Goal: Task Accomplishment & Management: Use online tool/utility

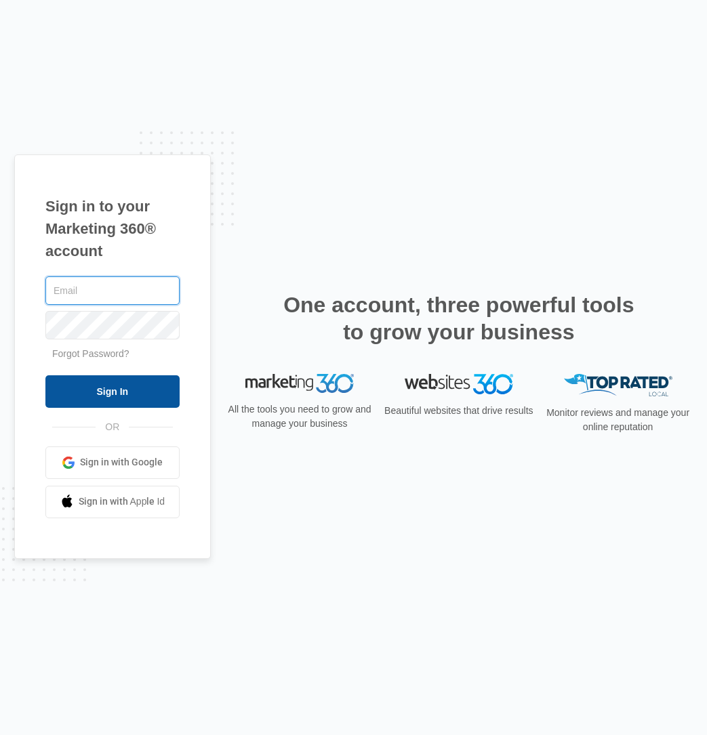
type input "[EMAIL_ADDRESS][PERSON_NAME][DOMAIN_NAME]"
click at [94, 388] on input "Sign In" at bounding box center [112, 391] width 134 height 33
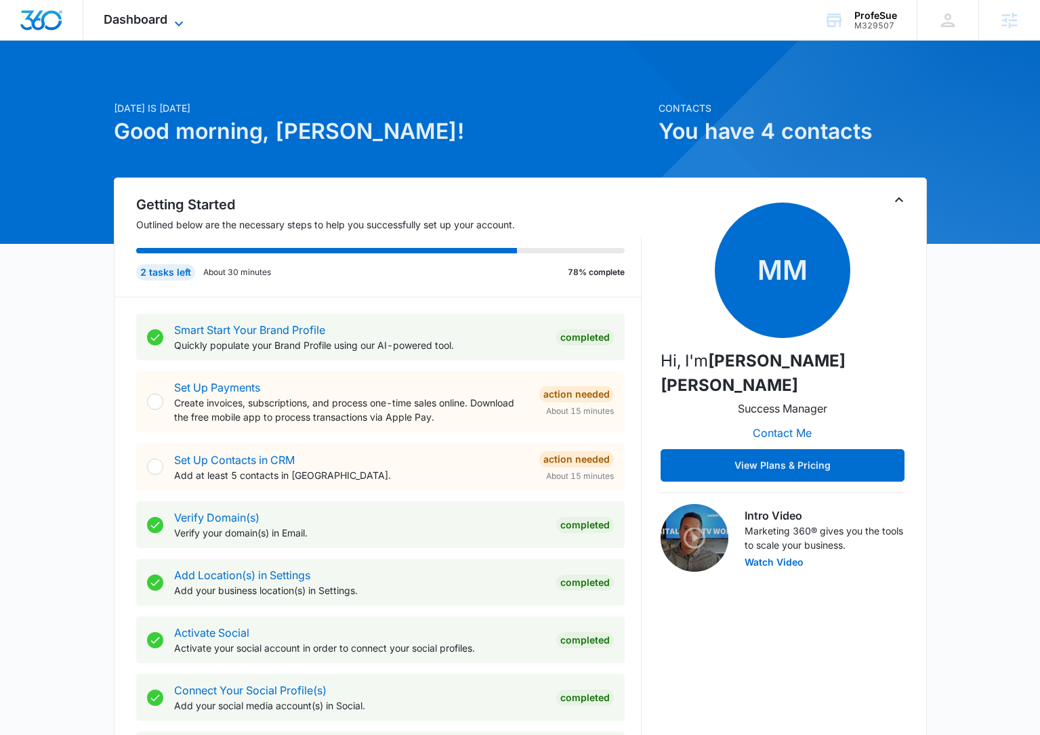
click at [140, 16] on span "Dashboard" at bounding box center [136, 19] width 64 height 14
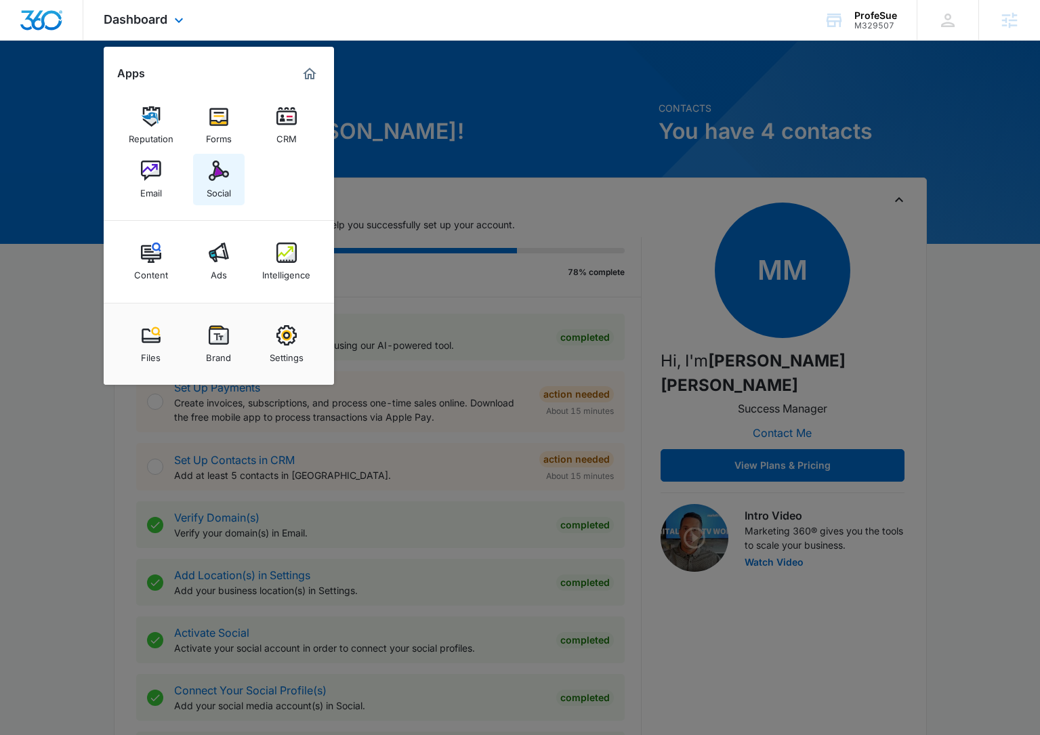
click at [224, 178] on img at bounding box center [219, 171] width 20 height 20
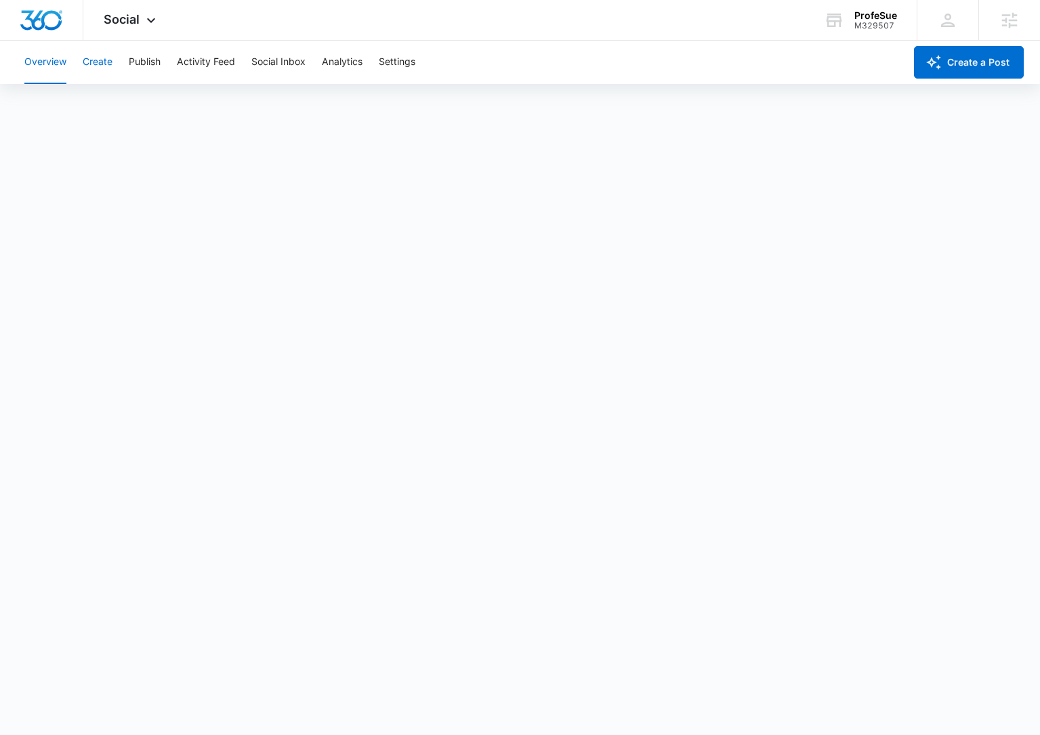
click at [86, 64] on button "Create" at bounding box center [98, 62] width 30 height 43
